Goal: Information Seeking & Learning: Learn about a topic

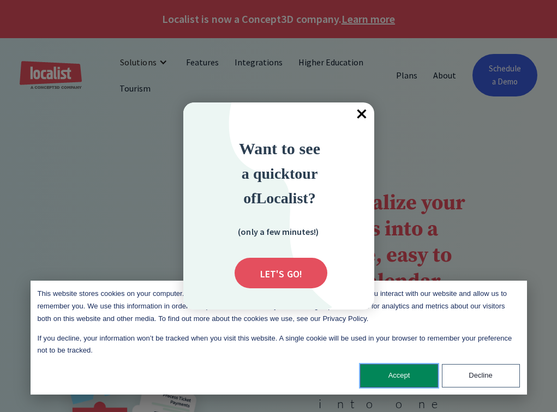
click at [398, 375] on button "Accept" at bounding box center [399, 375] width 78 height 23
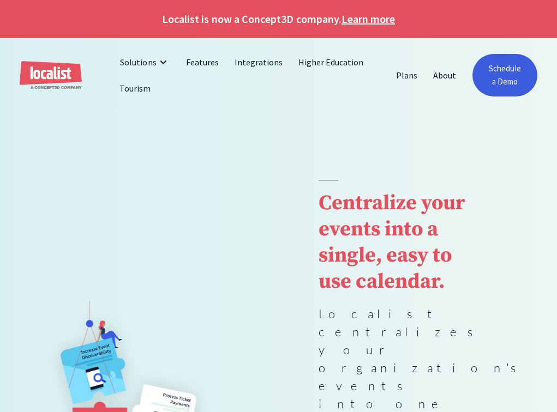
click at [201, 63] on link "Features" at bounding box center [202, 62] width 49 height 26
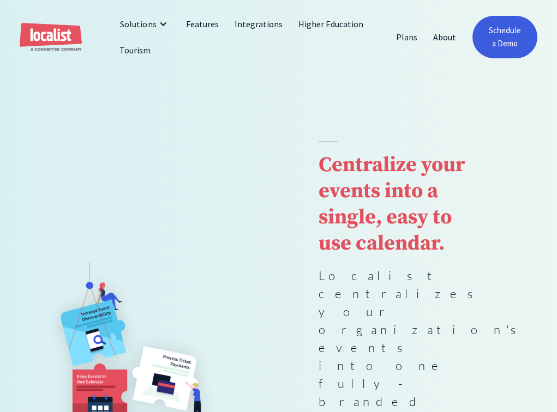
click at [134, 51] on link "Tourism" at bounding box center [135, 50] width 47 height 26
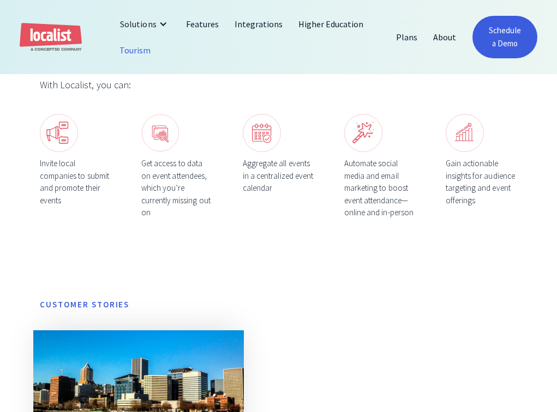
scroll to position [618, 0]
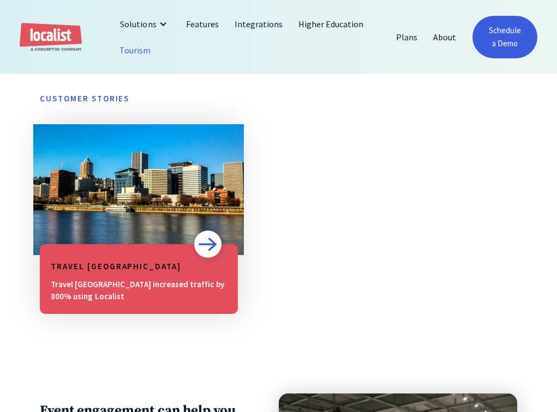
click at [137, 195] on img at bounding box center [139, 189] width 198 height 131
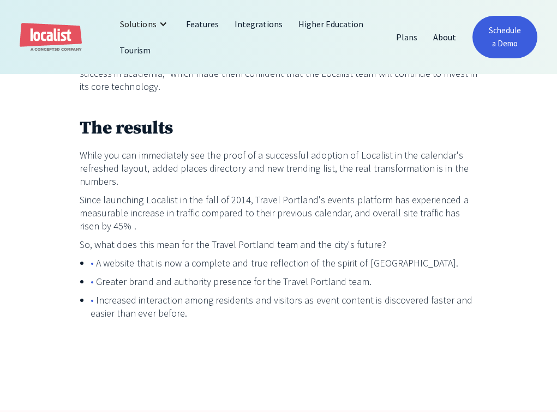
scroll to position [1855, 0]
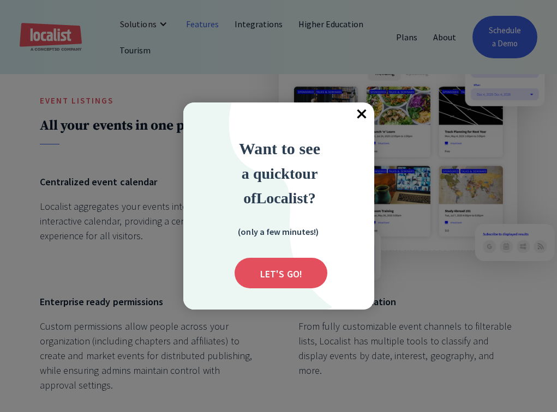
click at [361, 114] on span "×" at bounding box center [362, 115] width 24 height 24
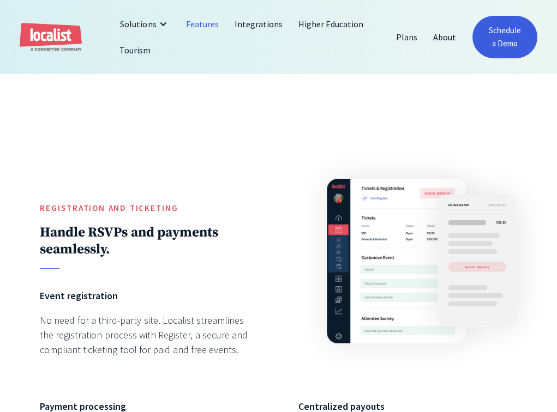
scroll to position [2369, 0]
